Goal: Information Seeking & Learning: Learn about a topic

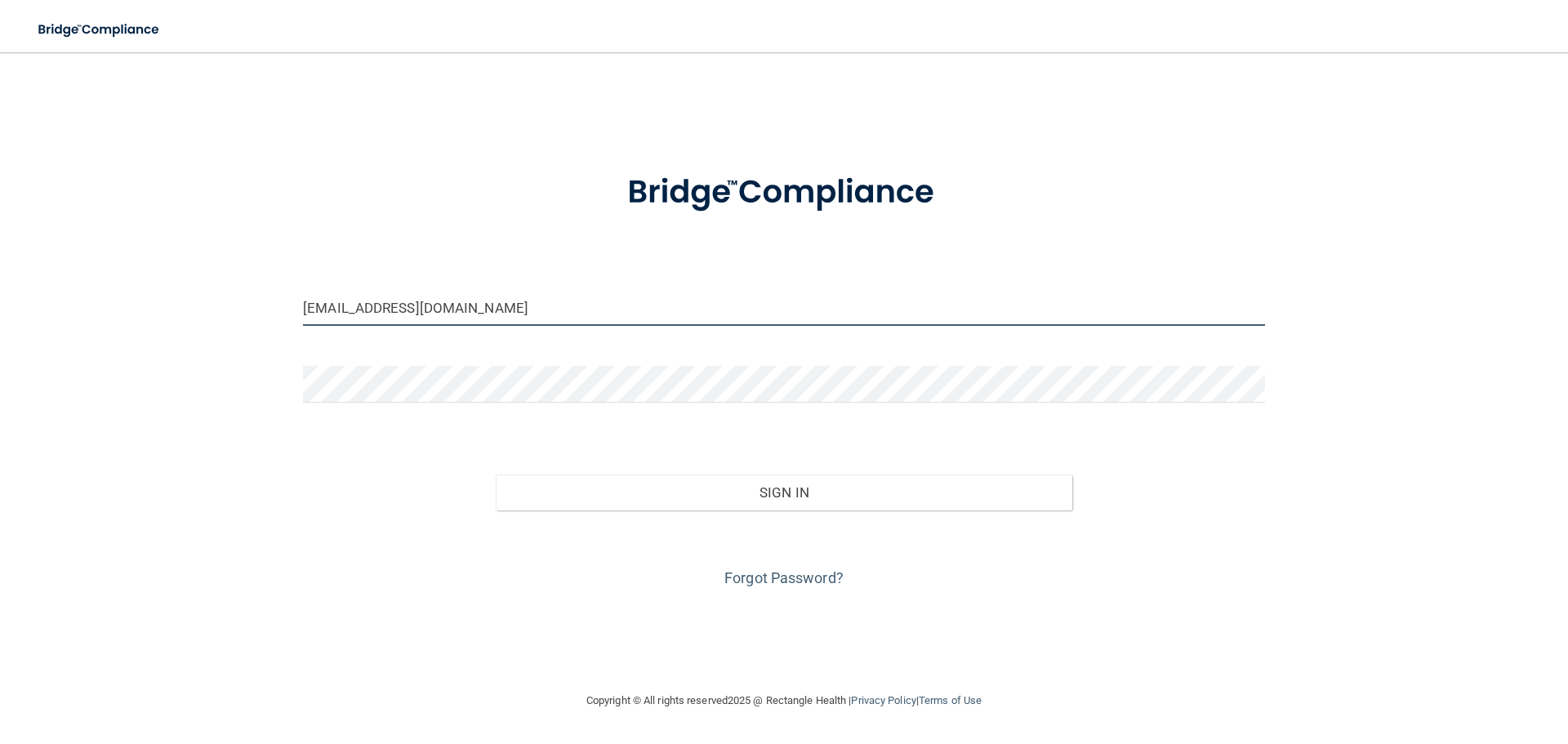
click at [450, 305] on input "[EMAIL_ADDRESS][DOMAIN_NAME]" at bounding box center [784, 307] width 962 height 36
type input "[EMAIL_ADDRESS][DOMAIN_NAME]"
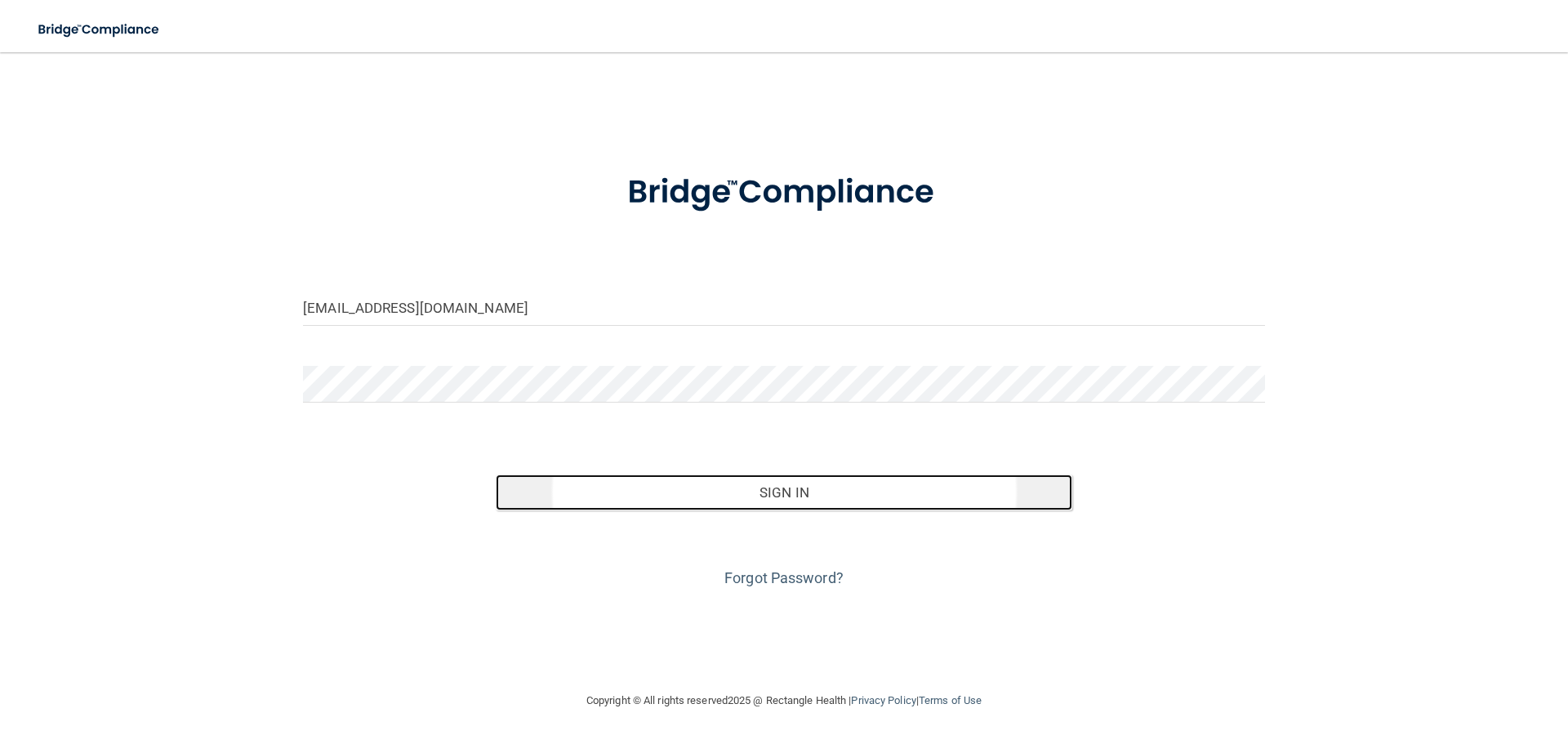
click at [767, 503] on button "Sign In" at bounding box center [784, 492] width 577 height 36
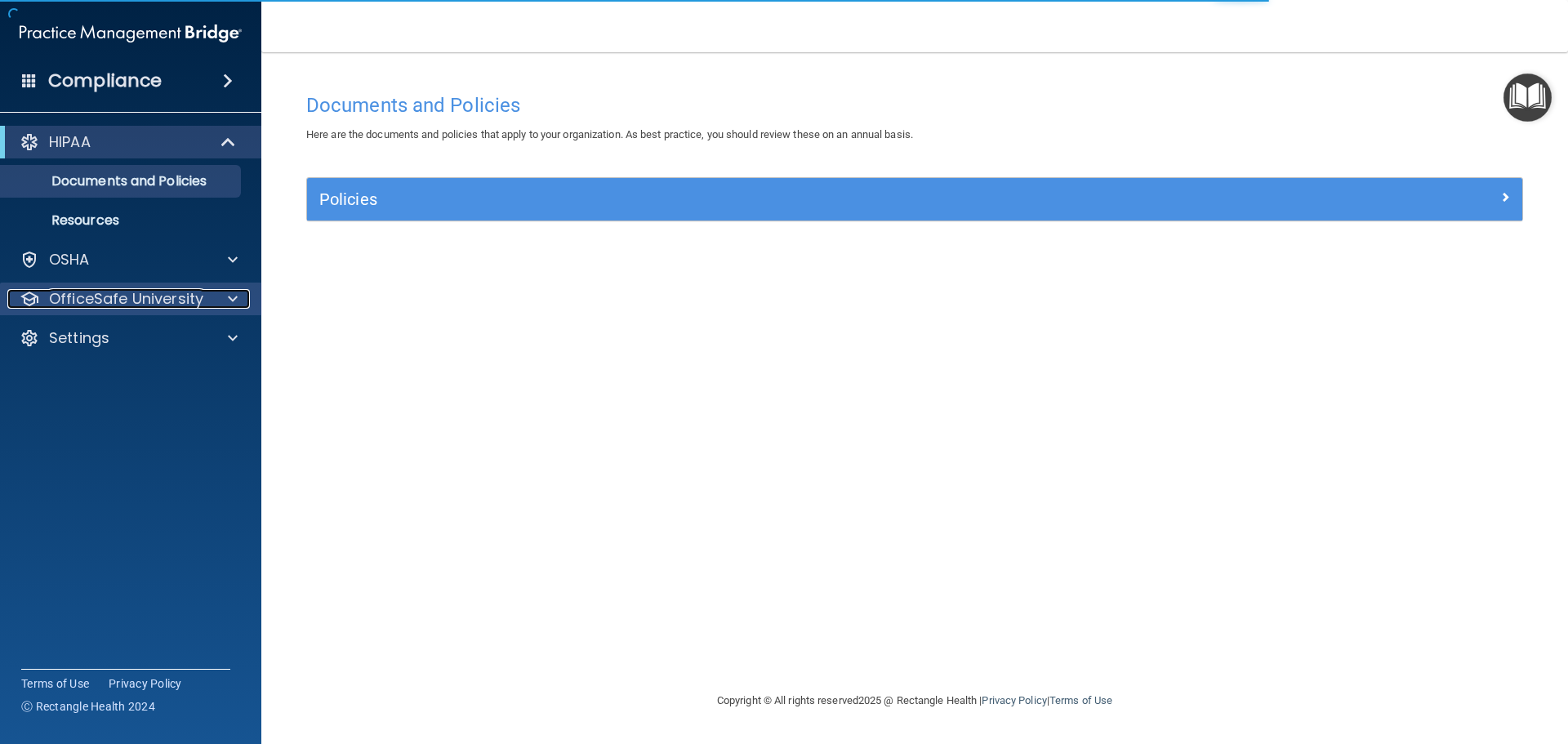
click at [196, 294] on p "OfficeSafe University" at bounding box center [125, 299] width 154 height 20
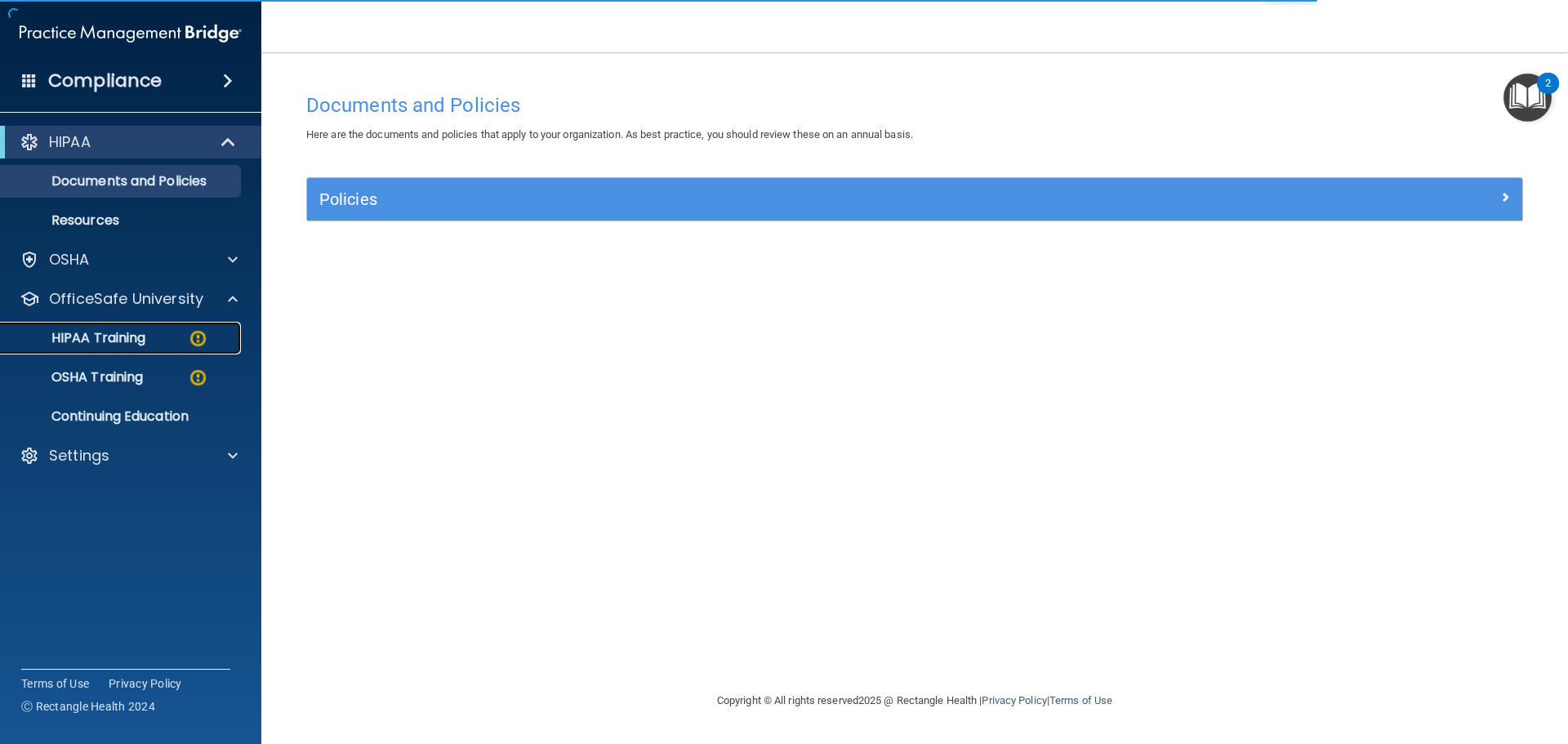
click at [115, 338] on p "HIPAA Training" at bounding box center [78, 338] width 135 height 16
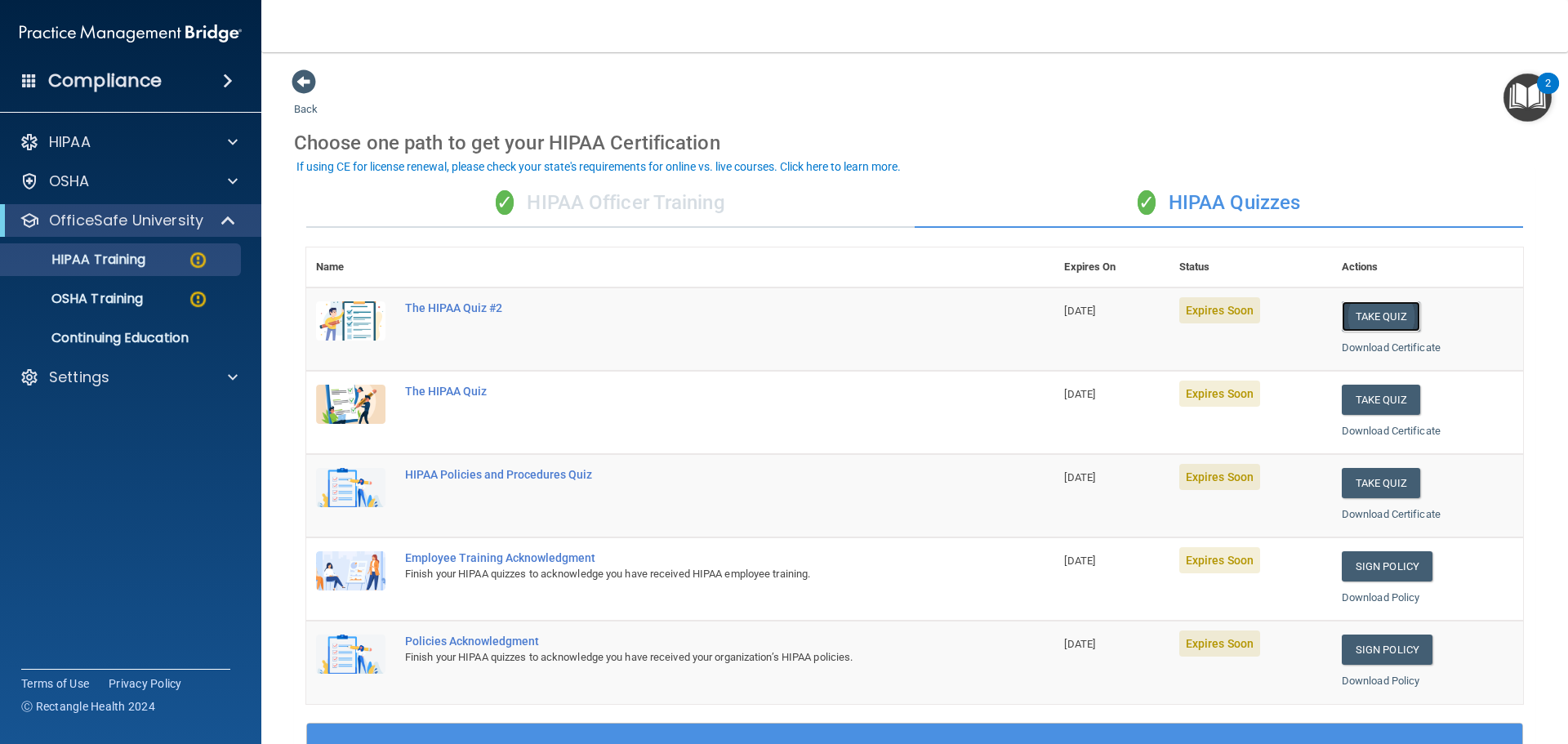
click at [1354, 314] on button "Take Quiz" at bounding box center [1381, 316] width 79 height 30
